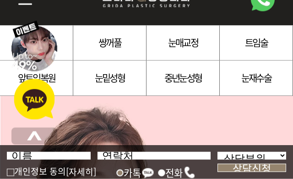
scroll to position [51, 0]
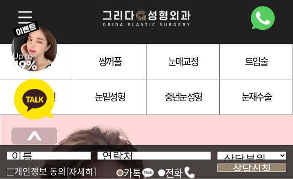
scroll to position [37, 0]
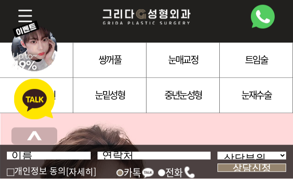
click at [23, 13] on img at bounding box center [30, 18] width 28 height 20
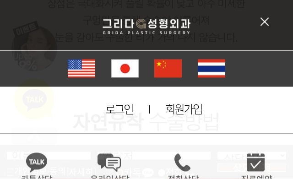
scroll to position [708, 0]
